Goal: Task Accomplishment & Management: Manage account settings

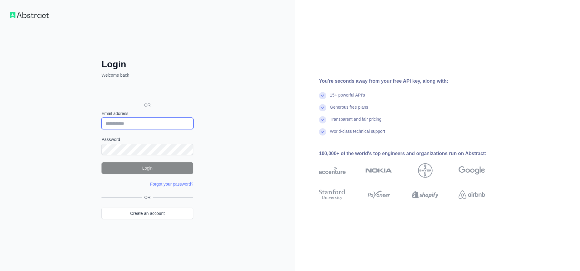
type input "**********"
click at [151, 171] on button "Login" at bounding box center [148, 168] width 92 height 11
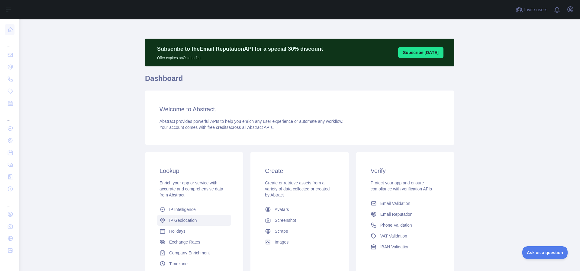
scroll to position [57, 0]
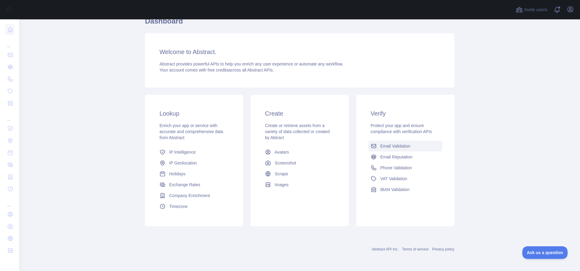
click at [386, 147] on span "Email Validation" at bounding box center [396, 146] width 30 height 6
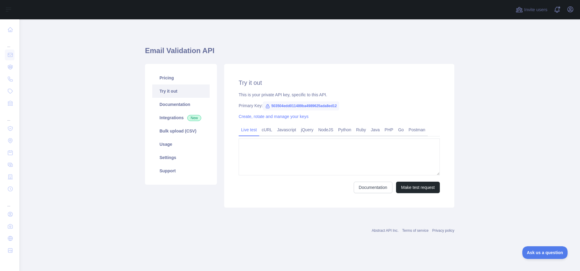
type textarea "**********"
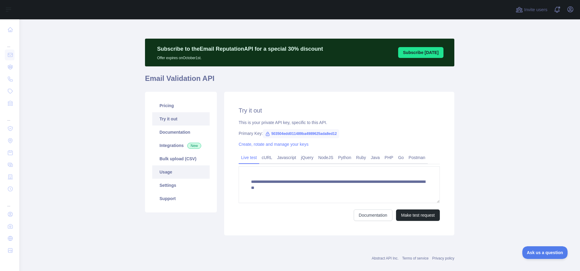
click at [170, 171] on link "Usage" at bounding box center [180, 172] width 57 height 13
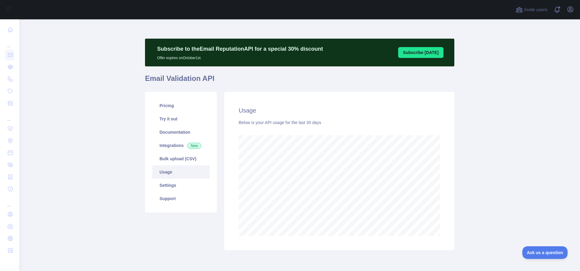
scroll to position [252, 561]
click at [170, 110] on link "Pricing" at bounding box center [180, 105] width 57 height 13
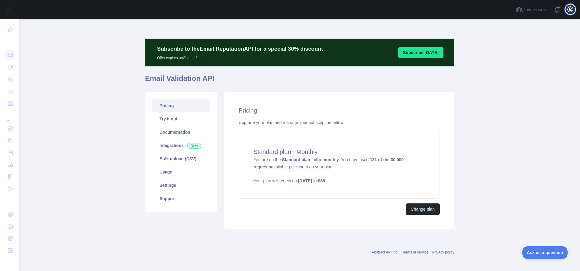
click at [568, 10] on icon "button" at bounding box center [570, 9] width 7 height 7
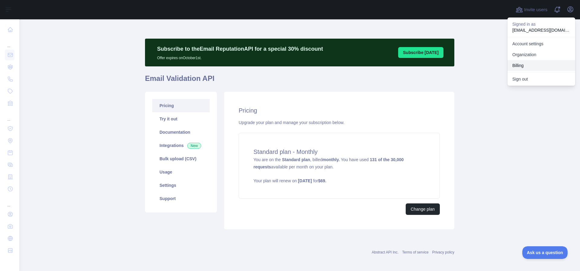
click at [547, 65] on button "Billing" at bounding box center [542, 65] width 68 height 11
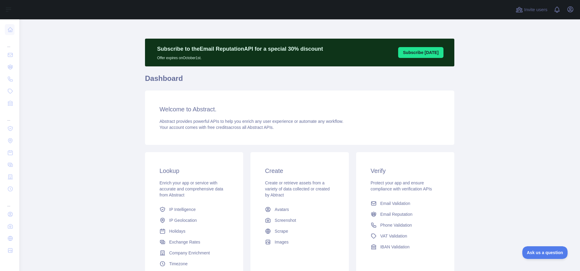
scroll to position [28, 0]
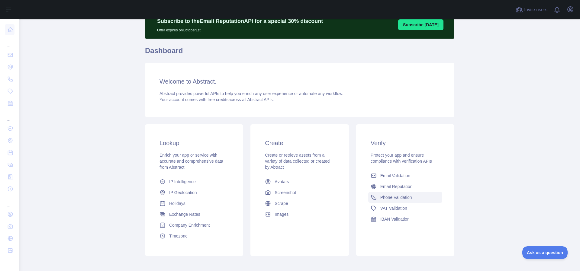
click at [410, 198] on span "Phone Validation" at bounding box center [397, 198] width 32 height 6
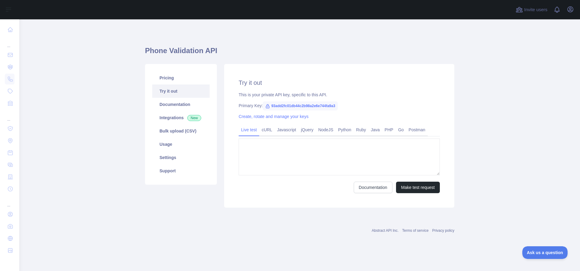
type textarea "**********"
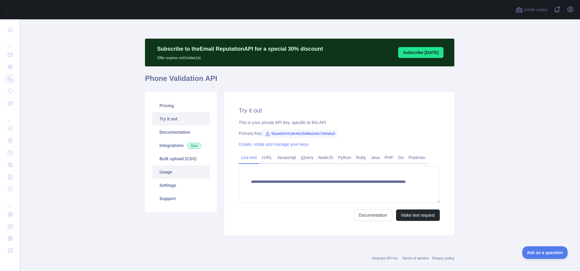
click at [177, 176] on link "Usage" at bounding box center [180, 172] width 57 height 13
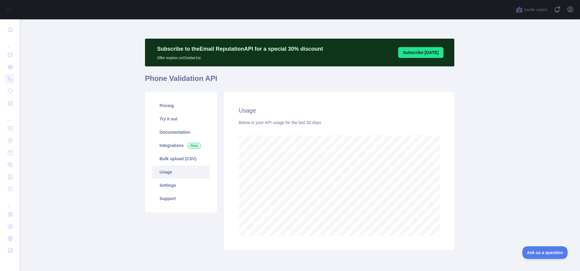
scroll to position [252, 561]
click at [177, 102] on link "Pricing" at bounding box center [180, 105] width 57 height 13
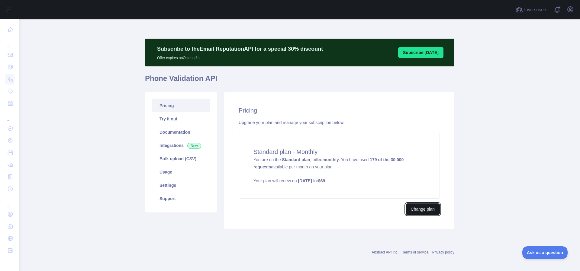
click at [428, 212] on button "Change plan" at bounding box center [423, 209] width 34 height 11
click at [431, 207] on button "Change plan" at bounding box center [423, 209] width 34 height 11
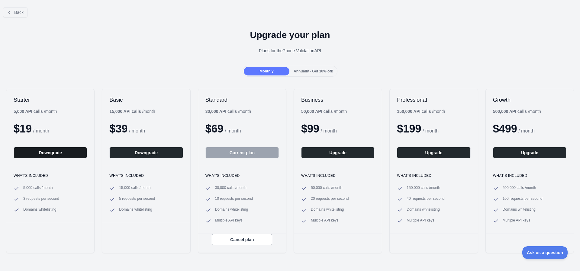
click at [46, 153] on button "Downgrade" at bounding box center [50, 152] width 73 height 11
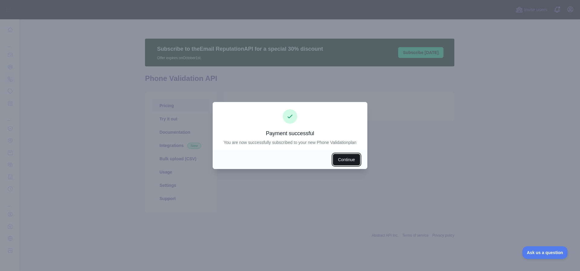
click at [351, 165] on button "Continue" at bounding box center [346, 159] width 27 height 11
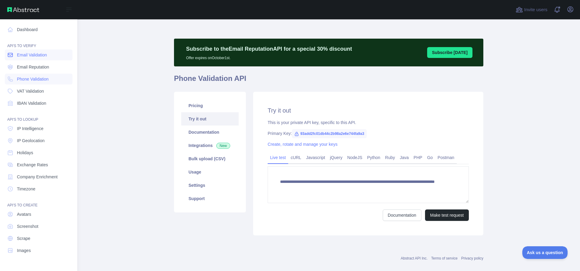
click at [35, 56] on span "Email Validation" at bounding box center [32, 55] width 30 height 6
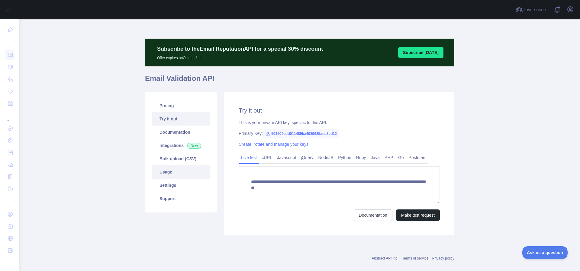
click at [173, 178] on link "Usage" at bounding box center [180, 172] width 57 height 13
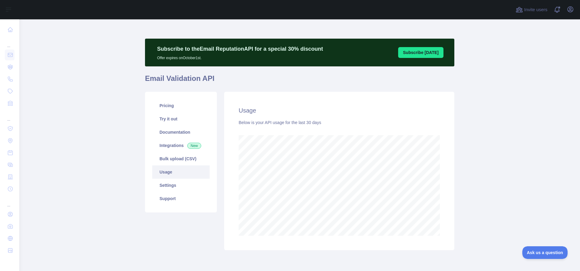
scroll to position [252, 561]
click at [179, 101] on link "Pricing" at bounding box center [180, 105] width 57 height 13
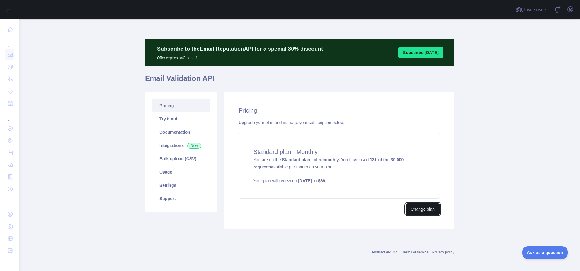
click at [427, 214] on button "Change plan" at bounding box center [423, 209] width 34 height 11
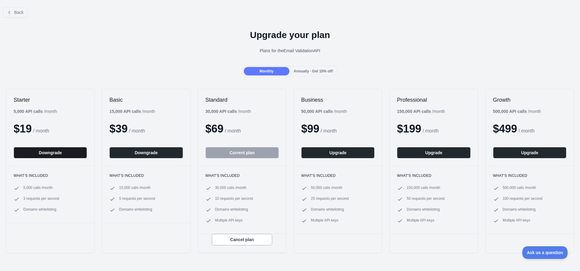
click at [36, 154] on button "Downgrade" at bounding box center [50, 152] width 73 height 11
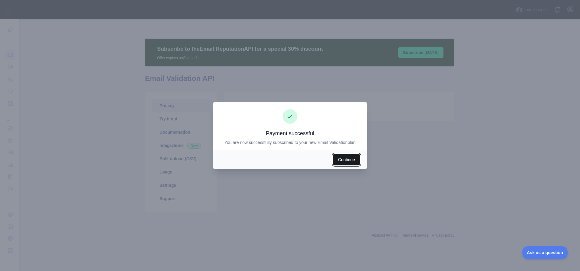
click at [352, 160] on button "Continue" at bounding box center [346, 159] width 27 height 11
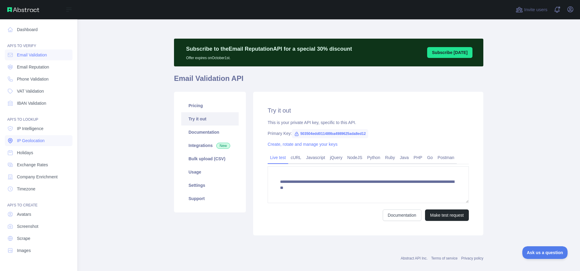
click at [39, 138] on span "IP Geolocation" at bounding box center [31, 141] width 28 height 6
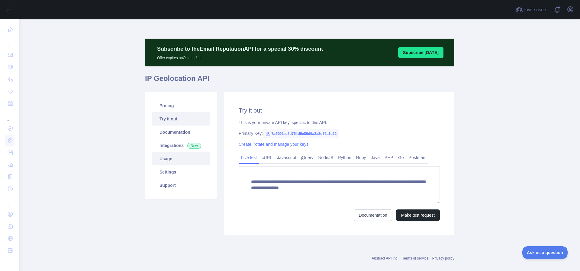
click at [169, 157] on link "Usage" at bounding box center [180, 158] width 57 height 13
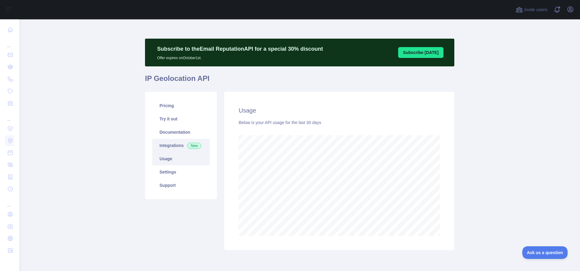
scroll to position [252, 561]
click at [171, 102] on link "Pricing" at bounding box center [180, 105] width 57 height 13
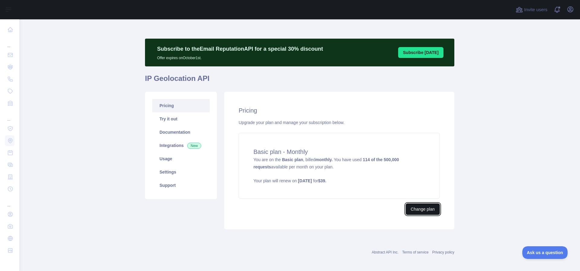
click at [423, 209] on button "Change plan" at bounding box center [423, 209] width 34 height 11
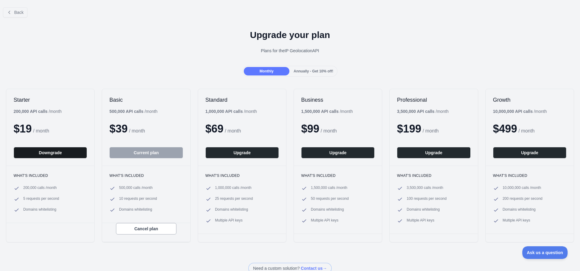
click at [53, 153] on button "Downgrade" at bounding box center [50, 152] width 73 height 11
